Goal: Information Seeking & Learning: Learn about a topic

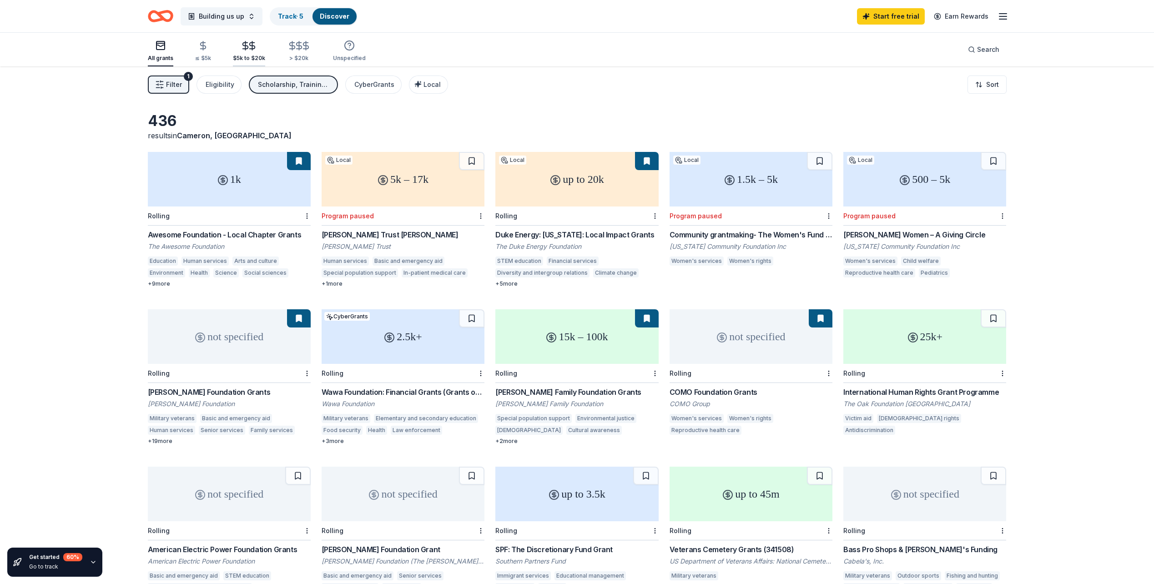
click at [252, 55] on div "$5k to $20k" at bounding box center [249, 58] width 32 height 7
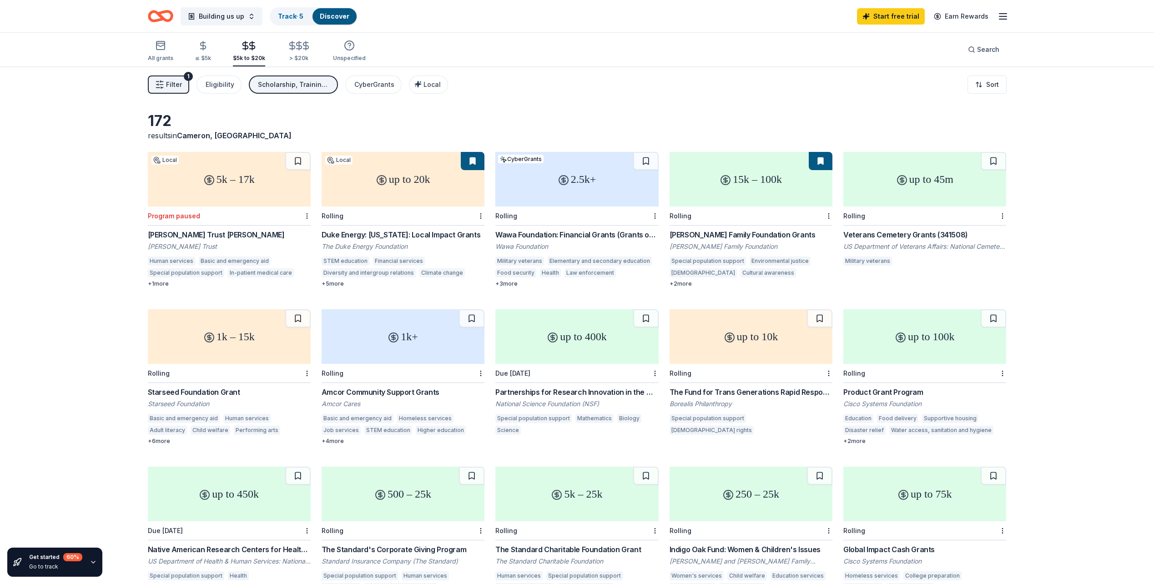
click at [175, 88] on span "Filter" at bounding box center [174, 84] width 16 height 11
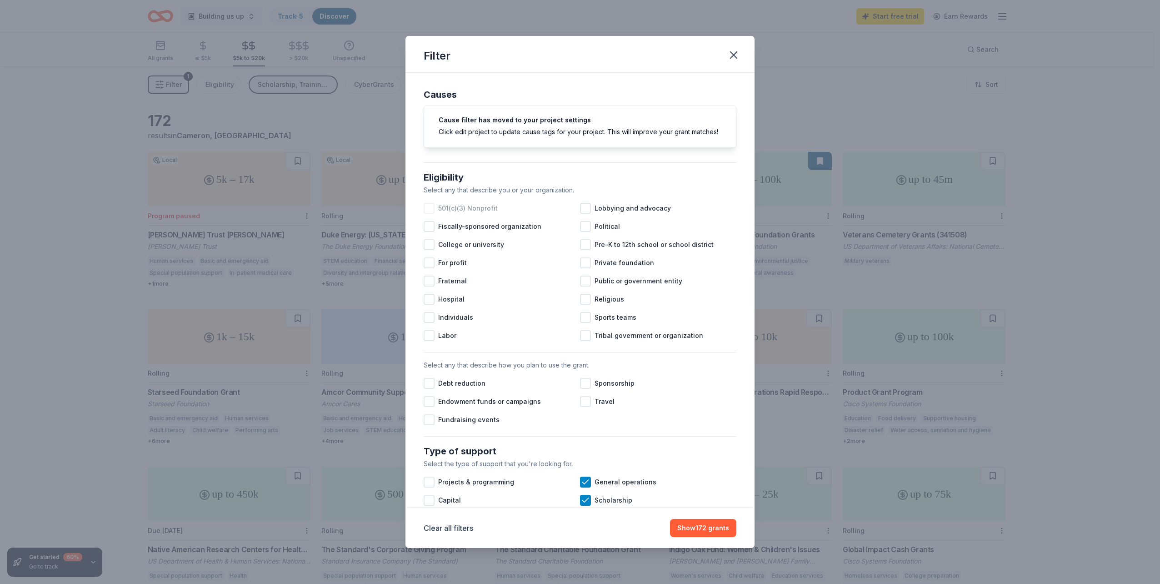
click at [430, 214] on div at bounding box center [429, 208] width 11 height 11
click at [550, 282] on div "Fraternal" at bounding box center [502, 281] width 156 height 18
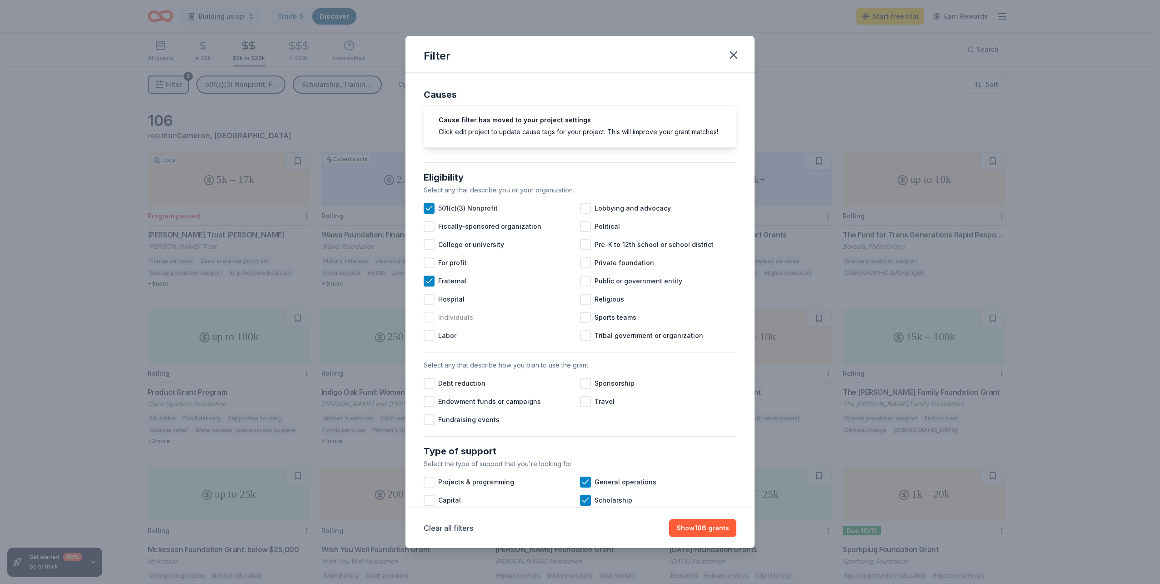
click at [430, 323] on div at bounding box center [429, 317] width 11 height 11
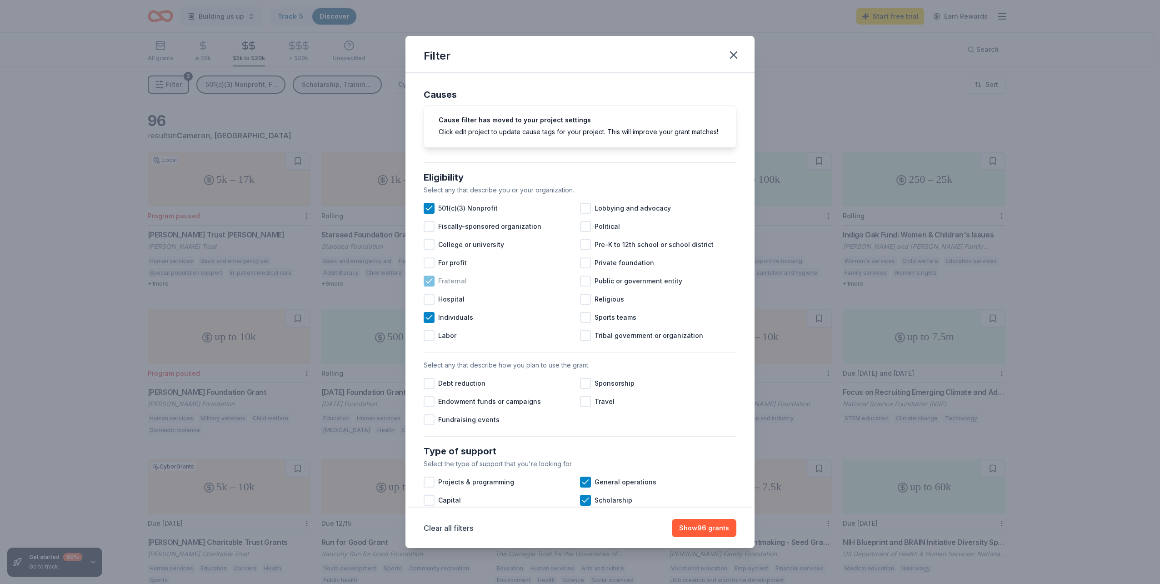
click at [428, 283] on icon at bounding box center [429, 281] width 6 height 4
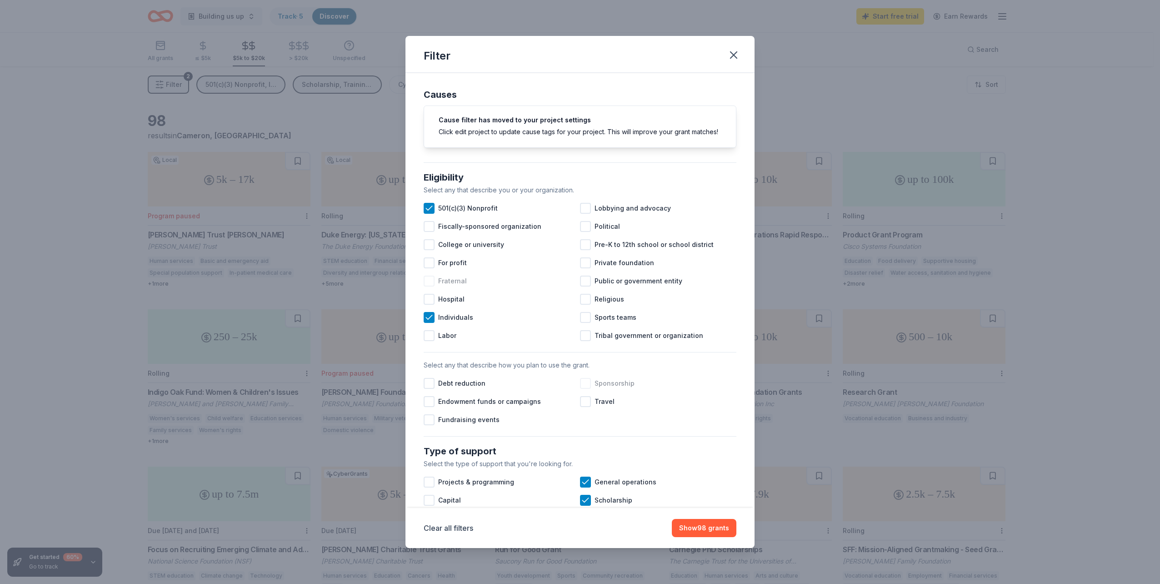
click at [585, 389] on div at bounding box center [585, 383] width 11 height 11
click at [430, 425] on div at bounding box center [429, 419] width 11 height 11
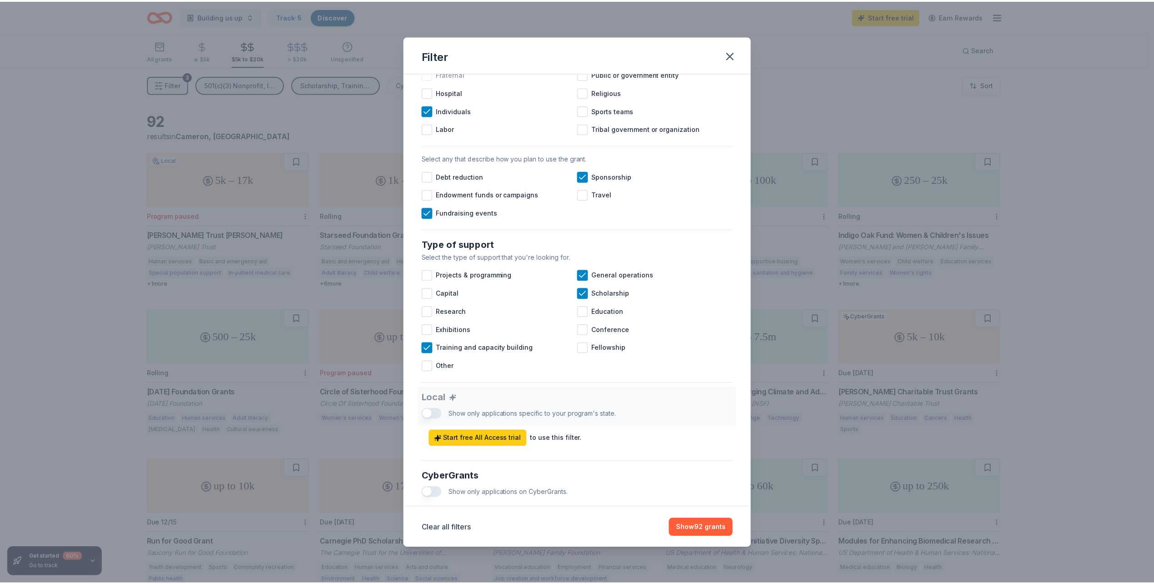
scroll to position [206, 0]
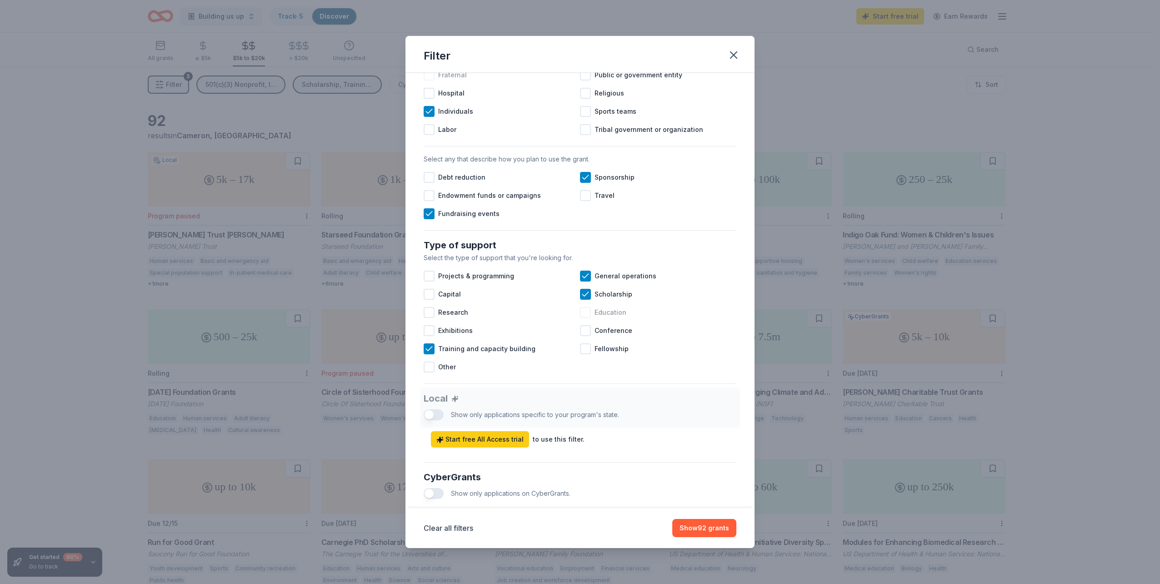
click at [582, 318] on div at bounding box center [585, 312] width 11 height 11
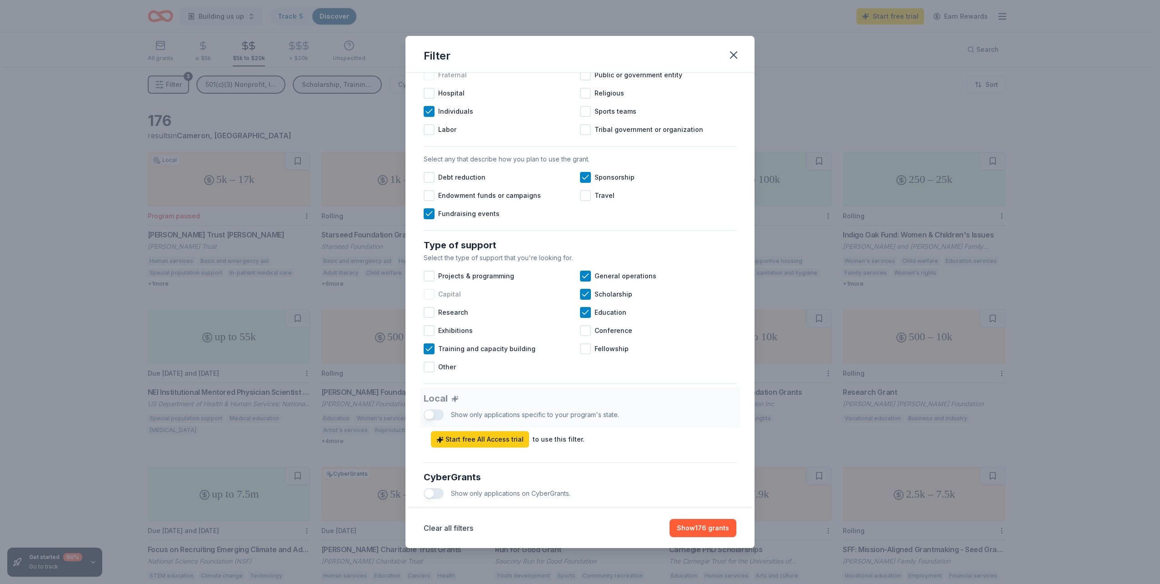
click at [428, 300] on div at bounding box center [429, 294] width 11 height 11
click at [429, 281] on div at bounding box center [429, 276] width 11 height 11
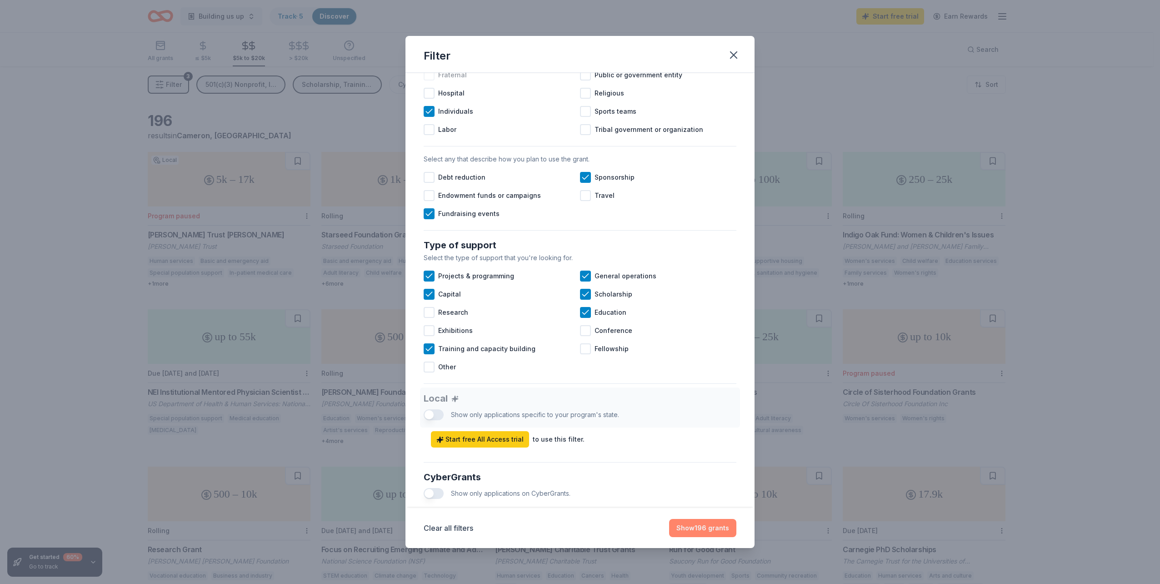
click at [717, 531] on button "Show 196 grants" at bounding box center [702, 528] width 67 height 18
